Goal: Navigation & Orientation: Find specific page/section

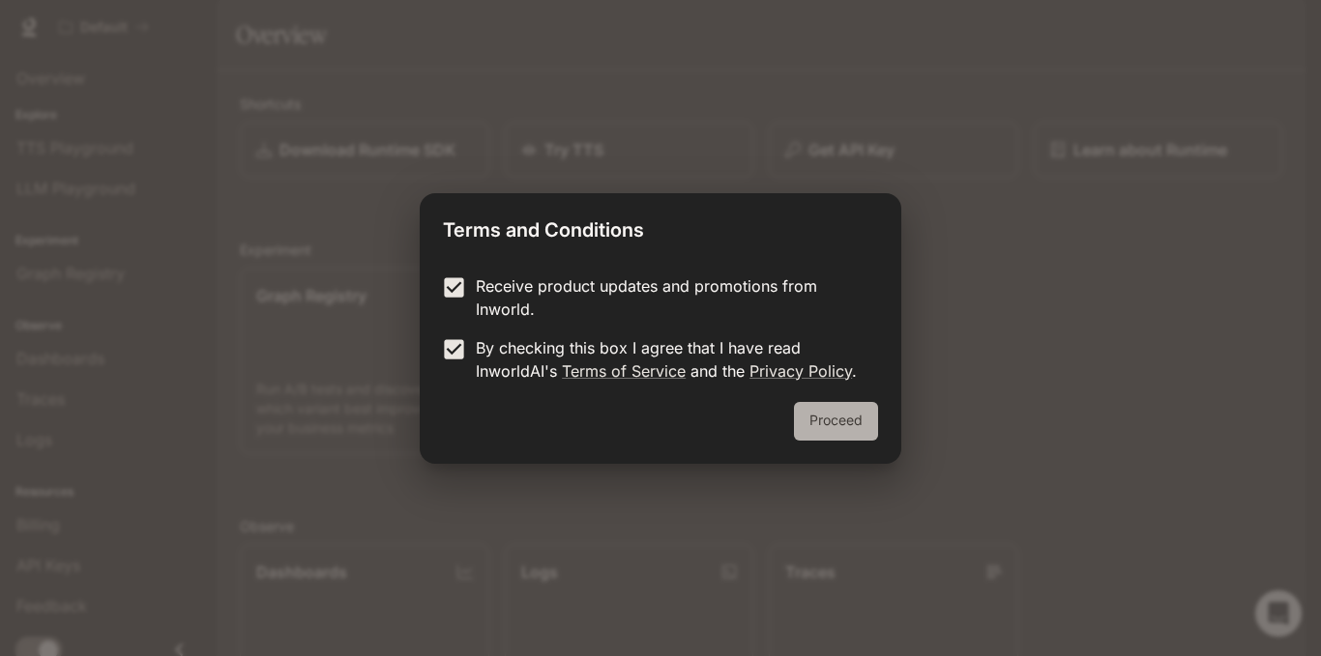
click at [828, 422] on button "Proceed" at bounding box center [836, 421] width 84 height 39
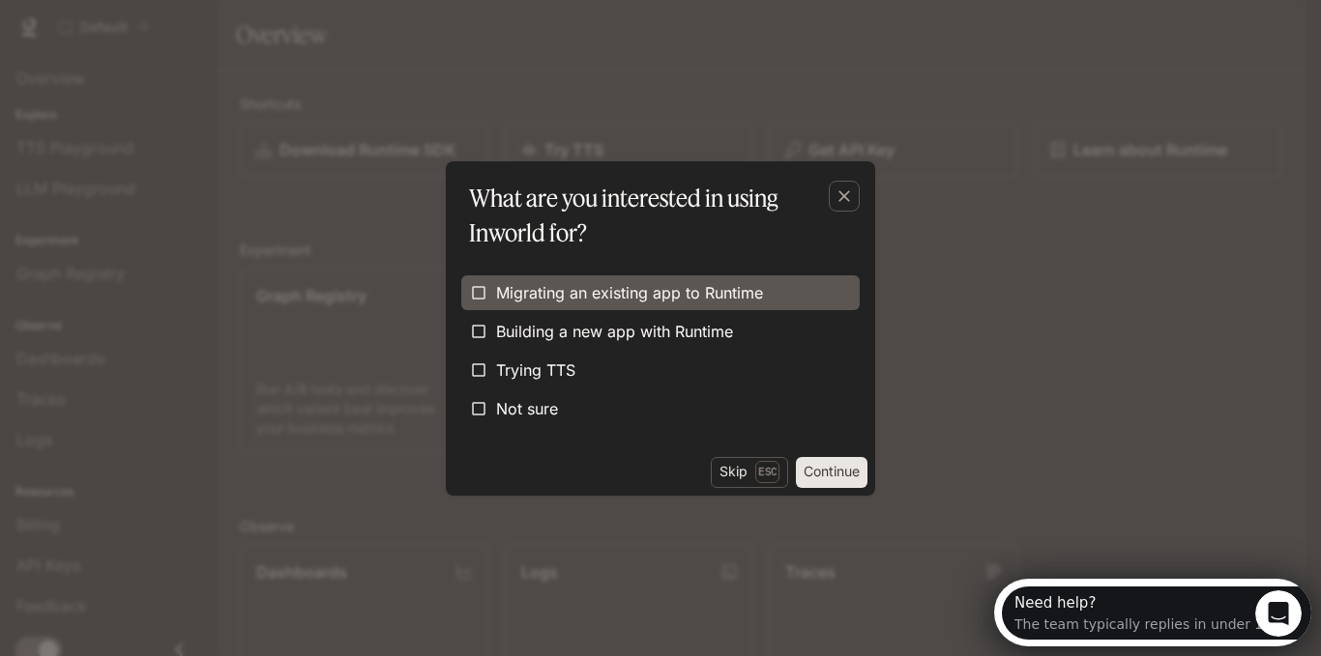
click at [767, 305] on label "Migrating an existing app to Runtime" at bounding box center [660, 293] width 398 height 35
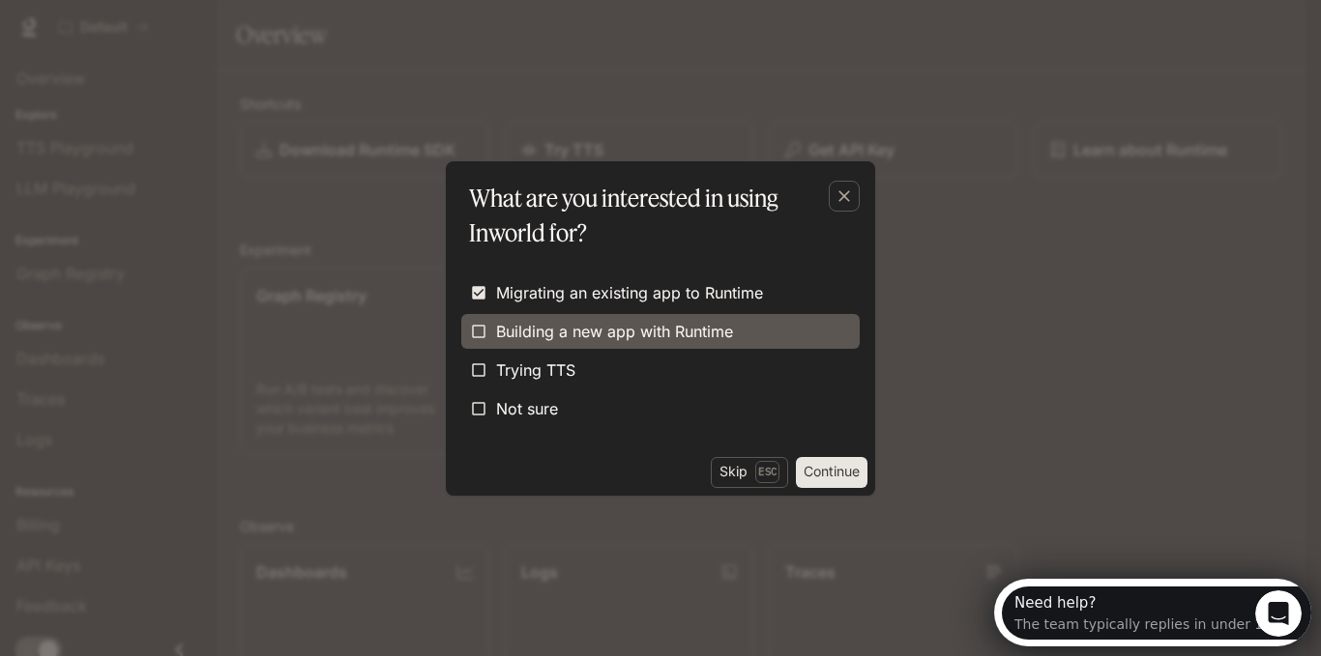
click at [760, 336] on label "Building a new app with Runtime" at bounding box center [660, 331] width 398 height 35
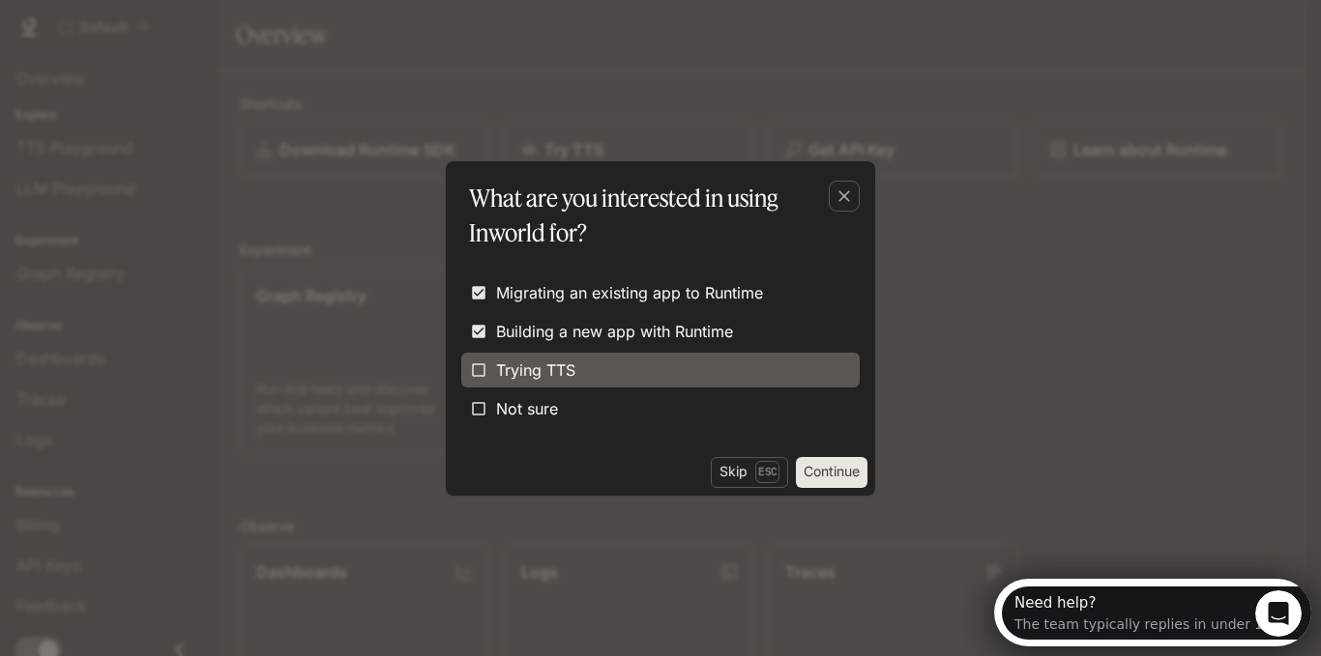
click at [751, 360] on label "Trying TTS" at bounding box center [660, 370] width 398 height 35
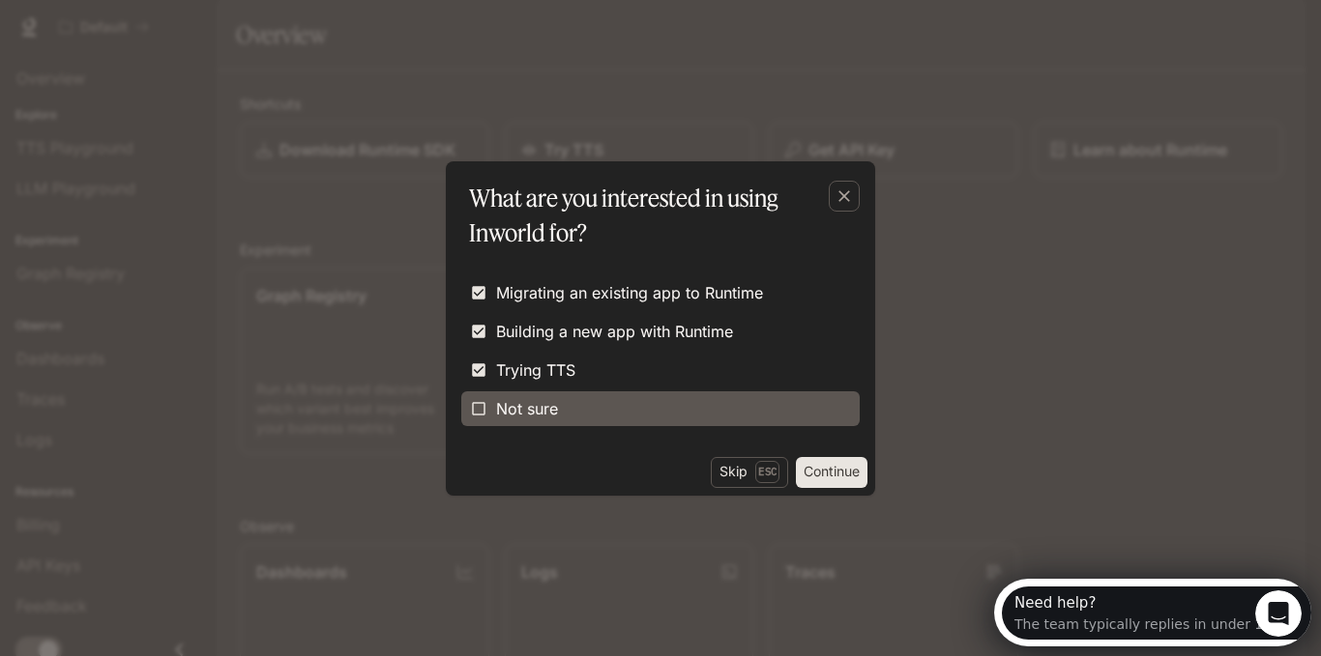
click at [741, 402] on label "Not sure" at bounding box center [660, 409] width 398 height 35
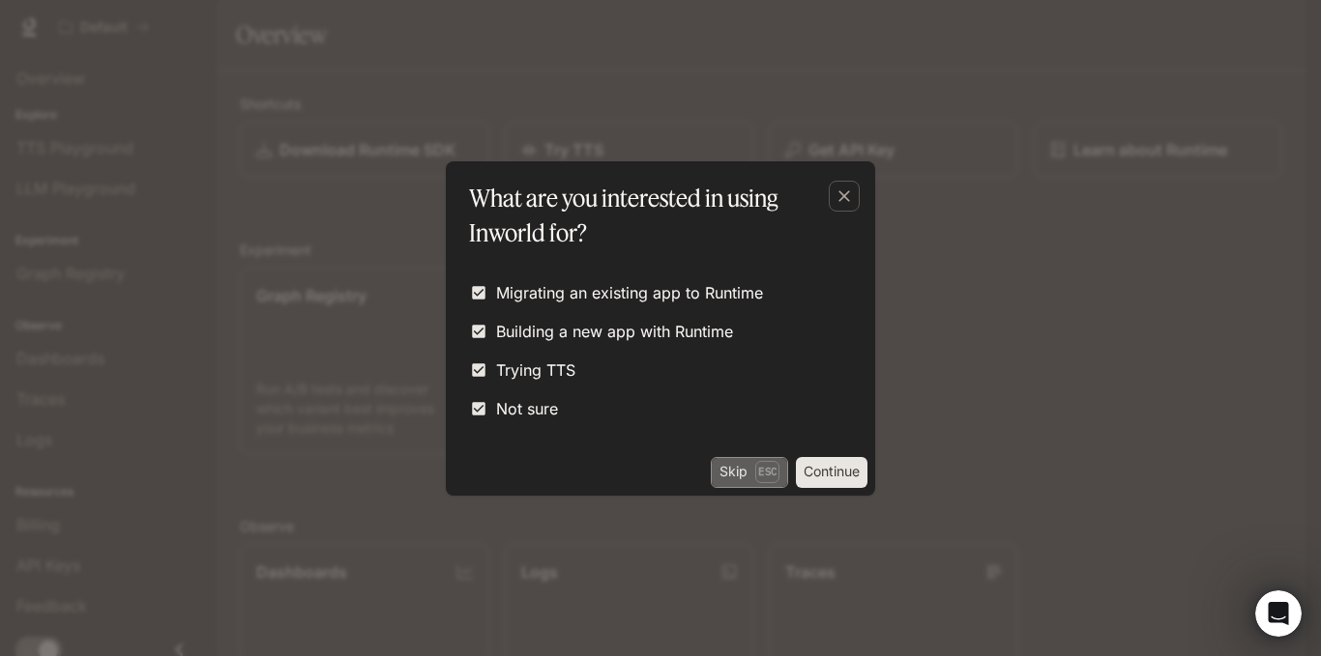
click at [755, 463] on p "Esc" at bounding box center [767, 471] width 24 height 21
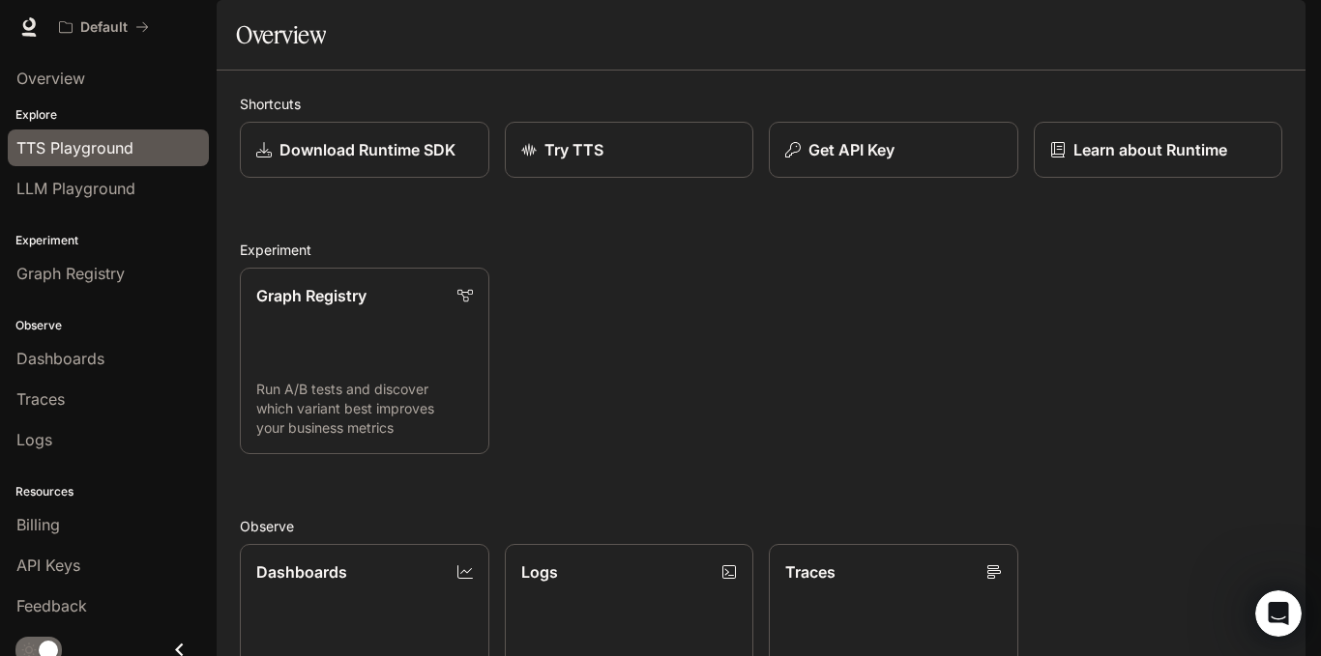
click at [140, 143] on div "TTS Playground" at bounding box center [108, 147] width 184 height 23
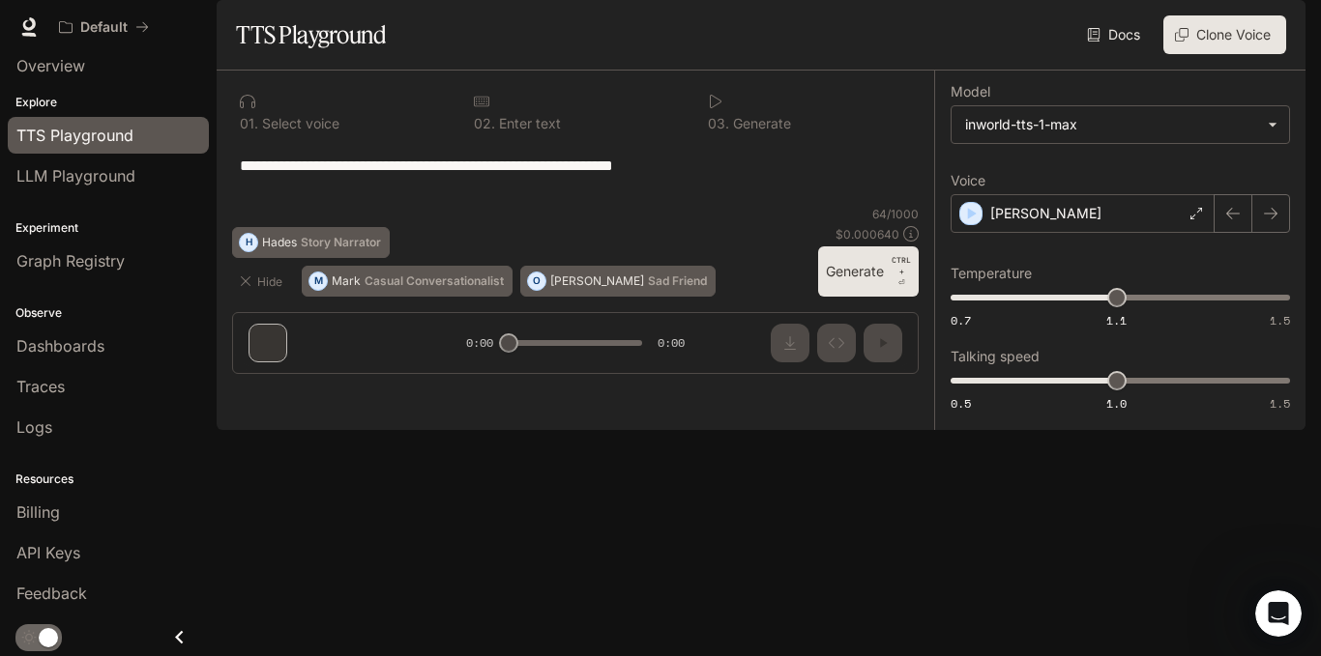
scroll to position [14, 0]
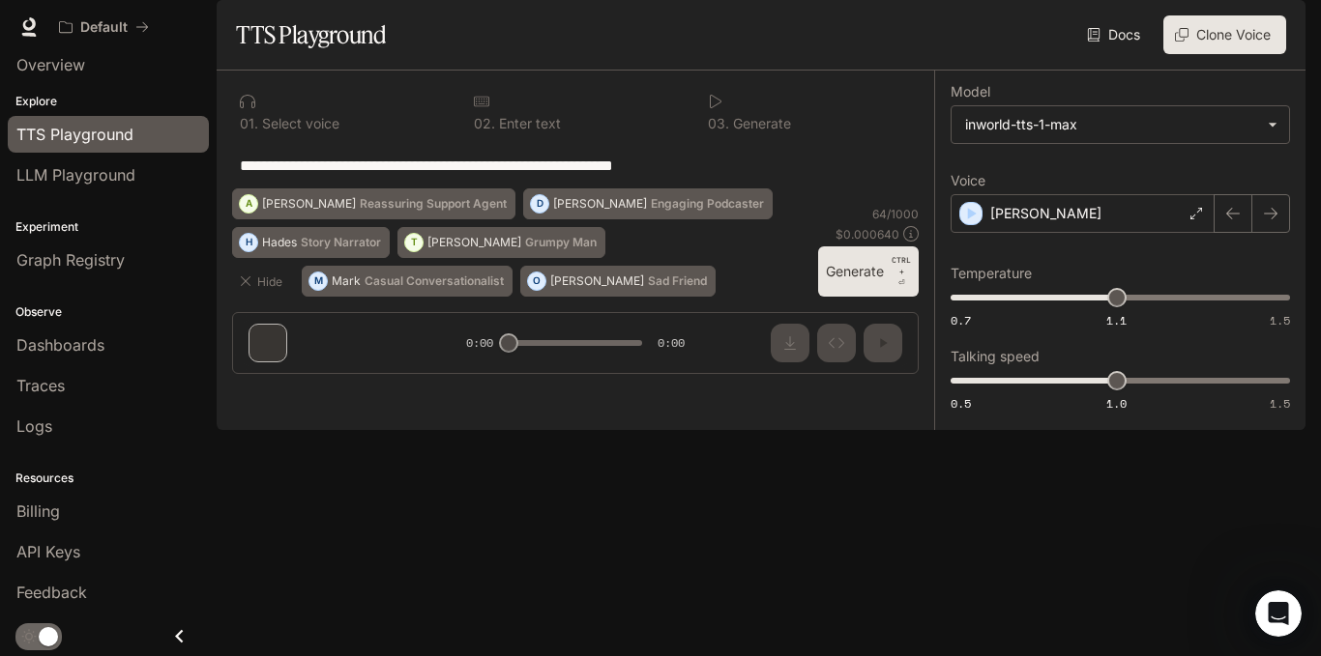
click at [741, 189] on div "**********" at bounding box center [575, 165] width 671 height 46
drag, startPoint x: 741, startPoint y: 220, endPoint x: 149, endPoint y: 201, distance: 592.0
click at [217, 218] on main "**********" at bounding box center [761, 215] width 1089 height 430
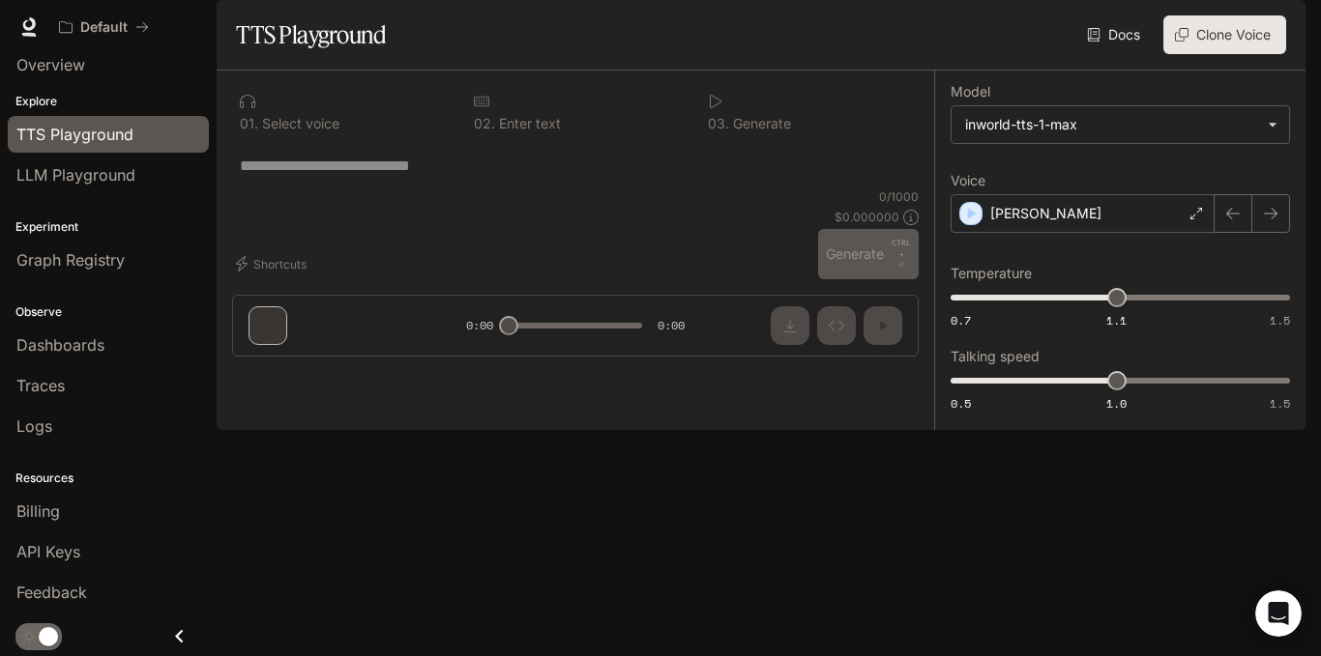
click at [1127, 105] on label "Model" at bounding box center [1119, 95] width 339 height 19
click at [1127, 171] on body "**********" at bounding box center [660, 328] width 1321 height 656
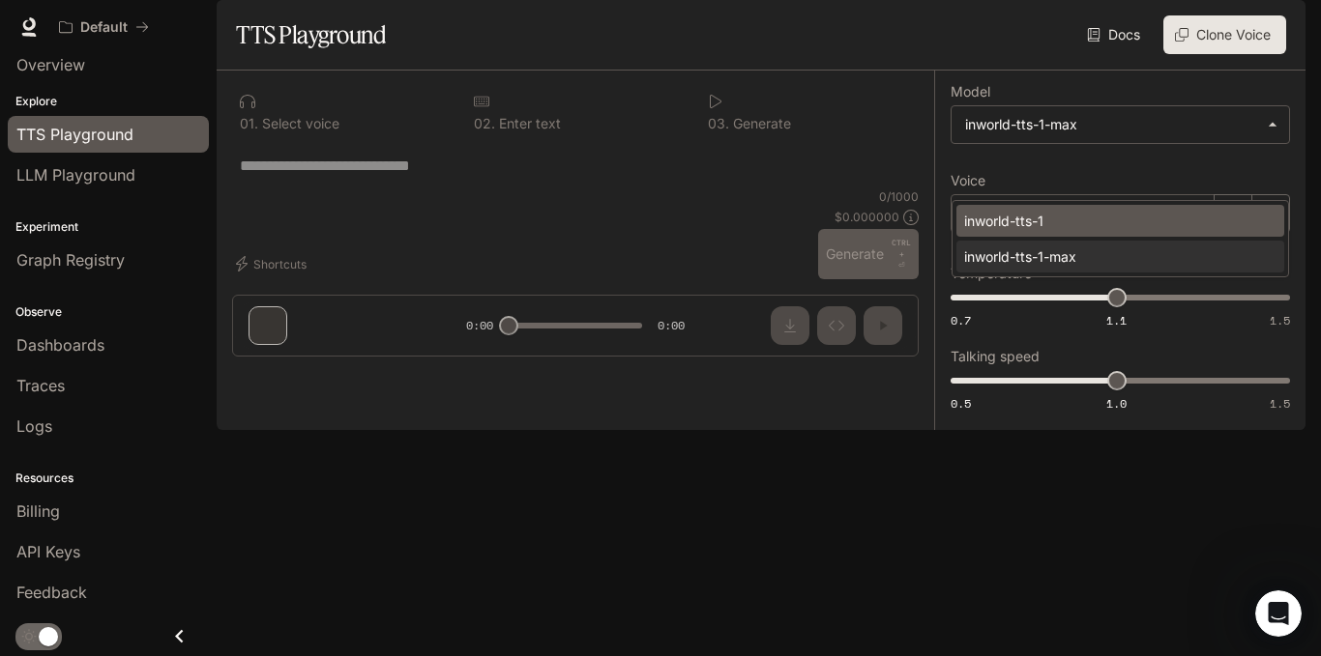
click at [1129, 219] on div "inworld-tts-1" at bounding box center [1116, 221] width 305 height 20
type input "**********"
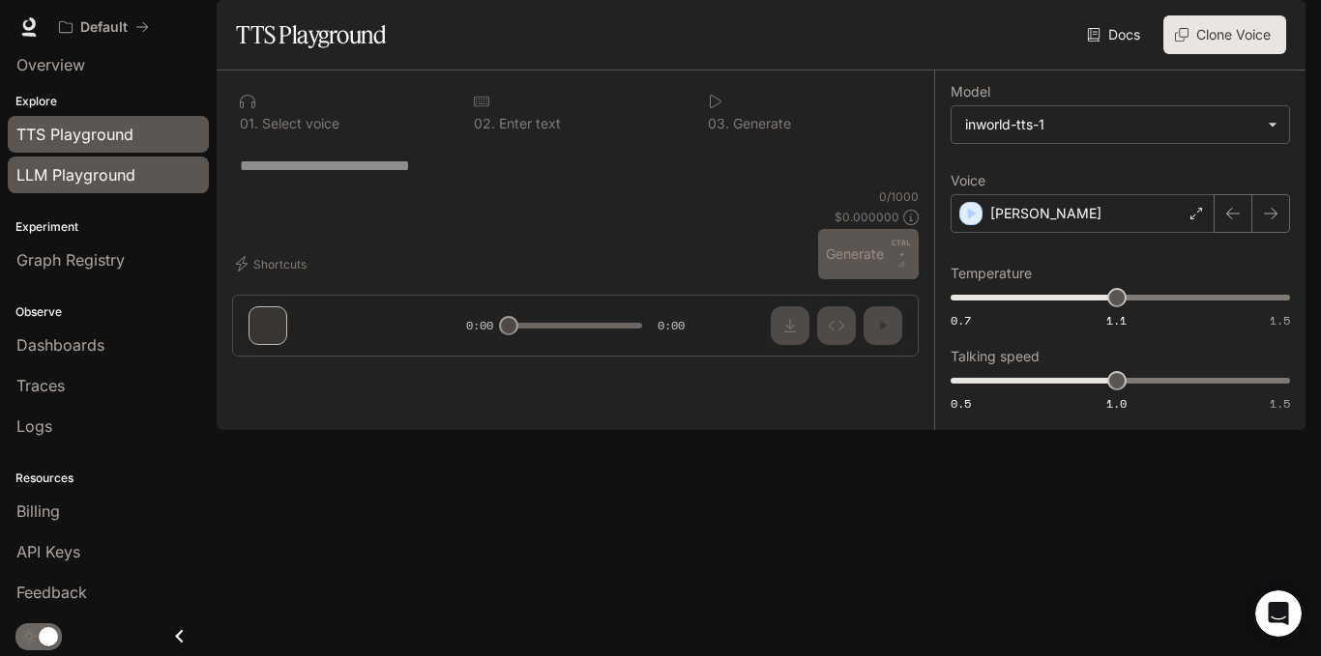
click at [89, 169] on span "LLM Playground" at bounding box center [75, 174] width 119 height 23
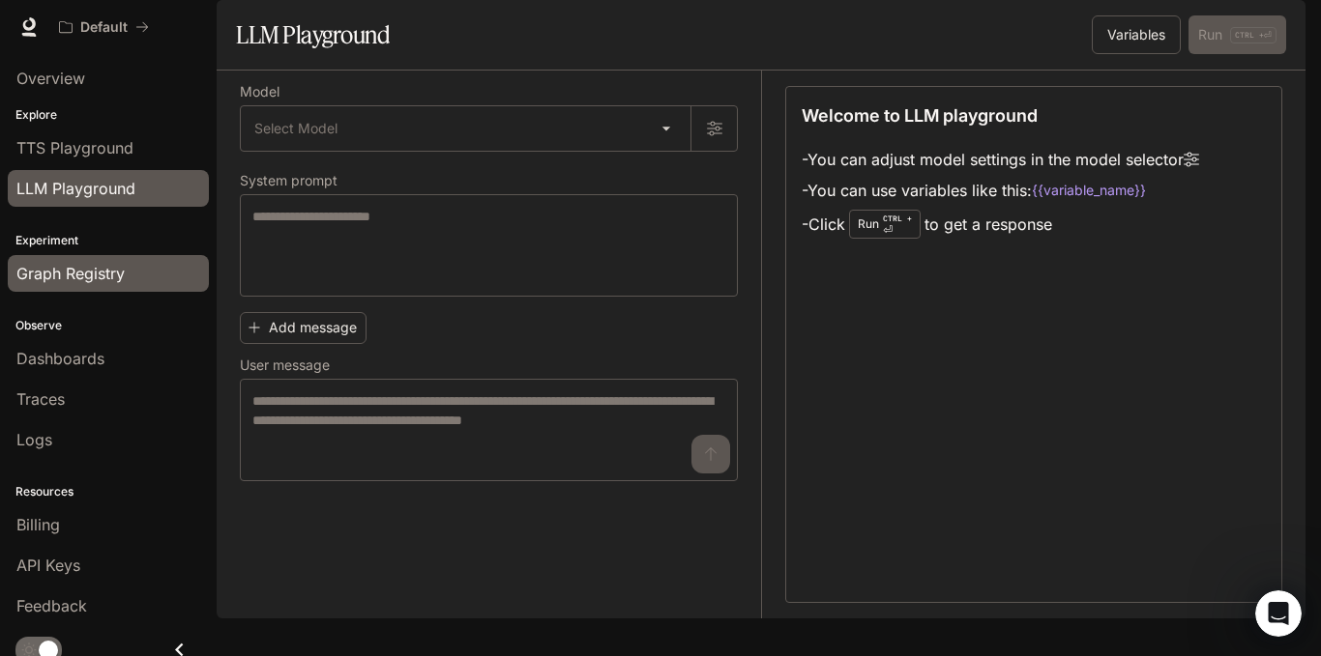
click at [103, 273] on span "Graph Registry" at bounding box center [70, 273] width 108 height 23
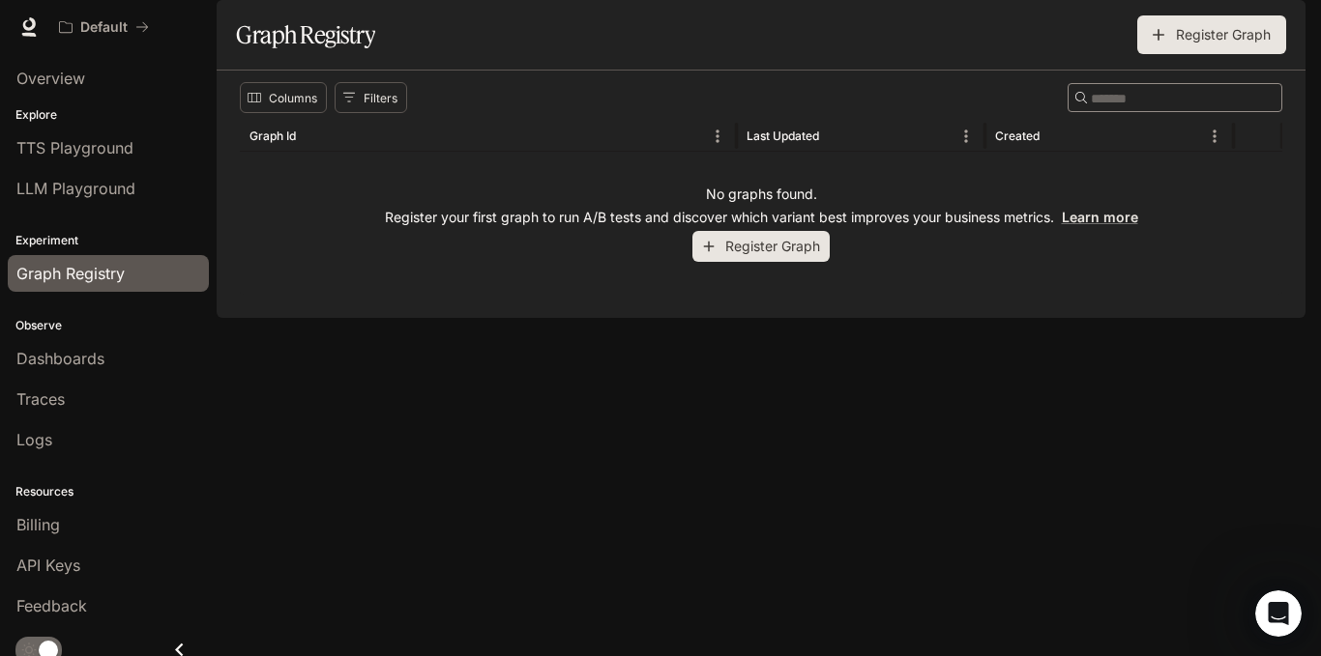
click at [799, 263] on button "Register Graph" at bounding box center [760, 247] width 137 height 32
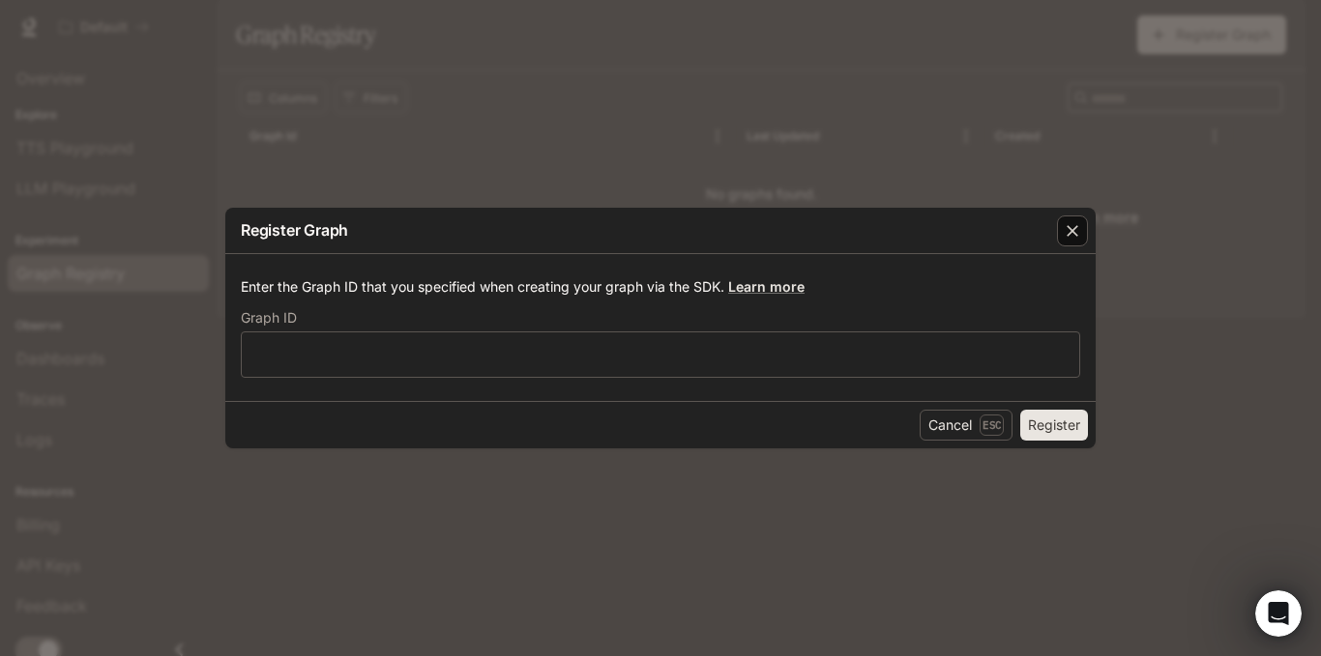
click at [1066, 232] on icon "button" at bounding box center [1071, 230] width 19 height 19
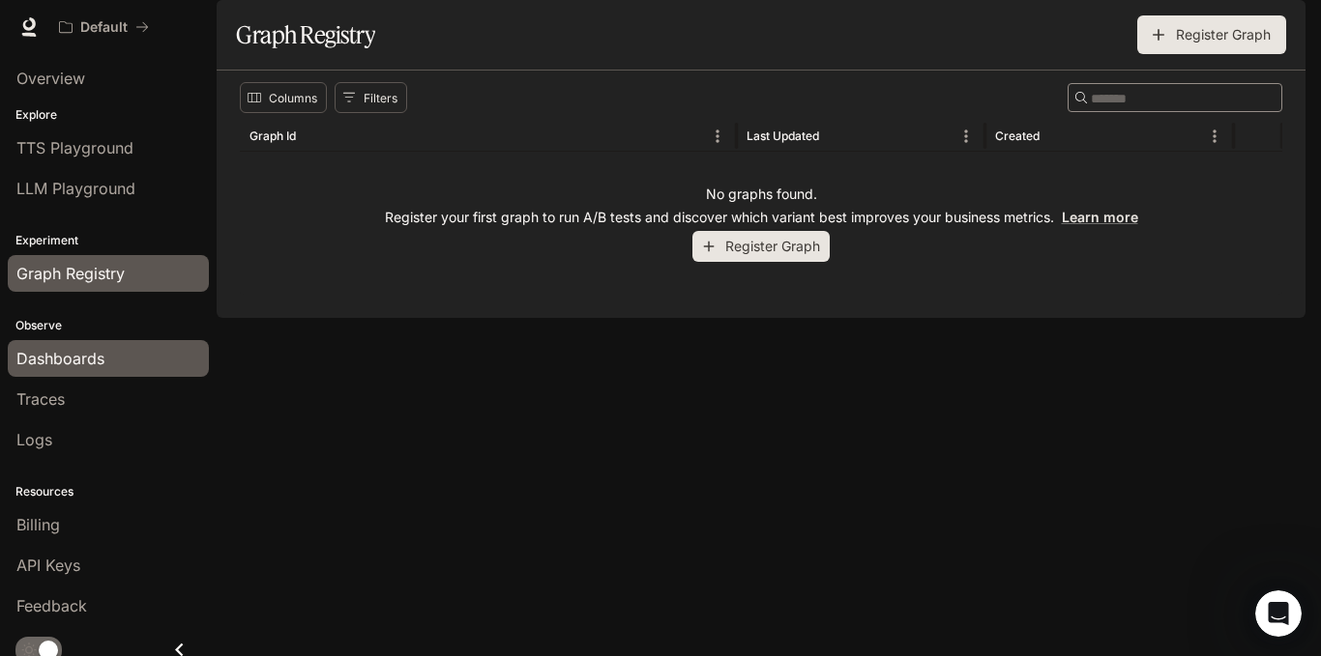
click at [63, 352] on span "Dashboards" at bounding box center [60, 358] width 88 height 23
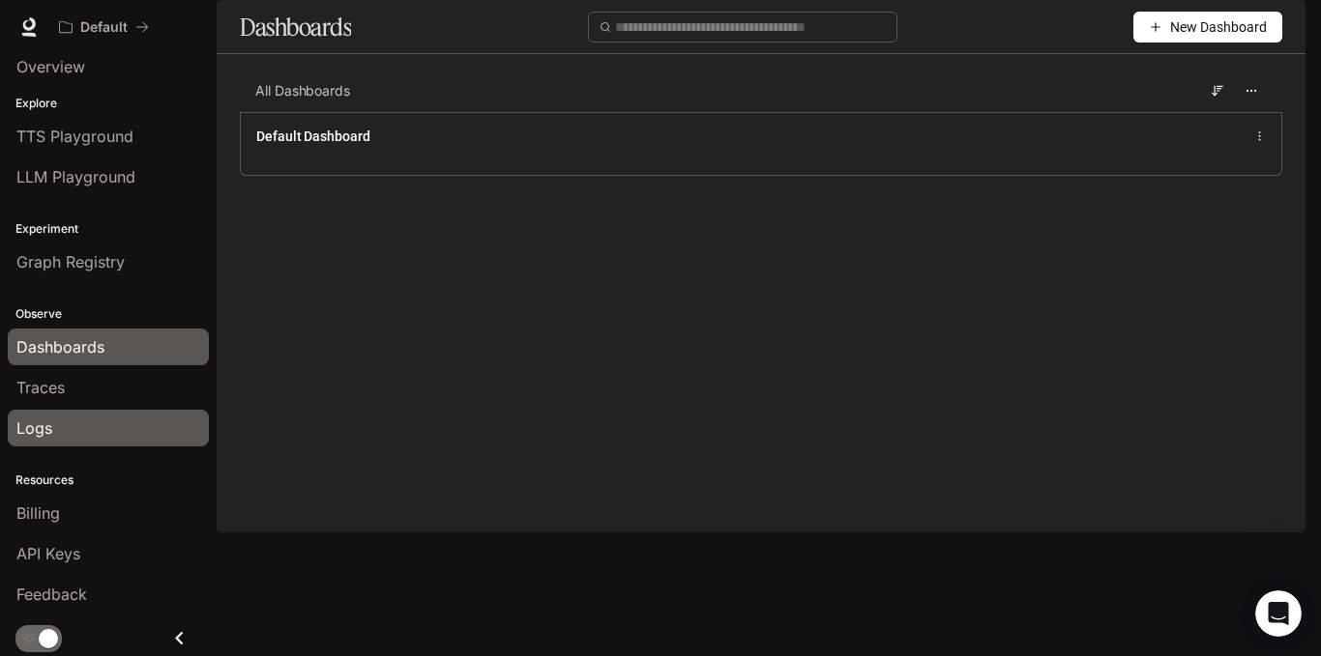
scroll to position [14, 0]
